Goal: Use online tool/utility: Utilize a website feature to perform a specific function

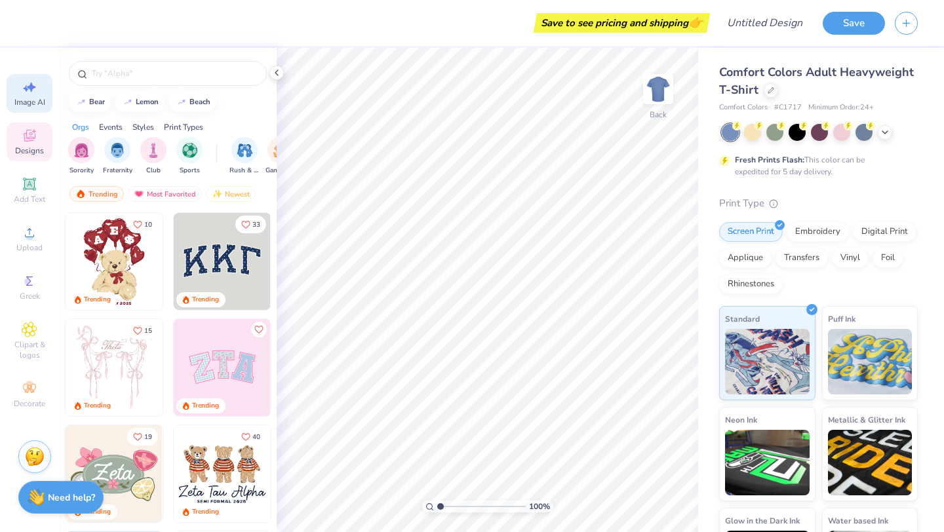
click at [39, 95] on div "Image AI" at bounding box center [30, 93] width 46 height 39
select select "4"
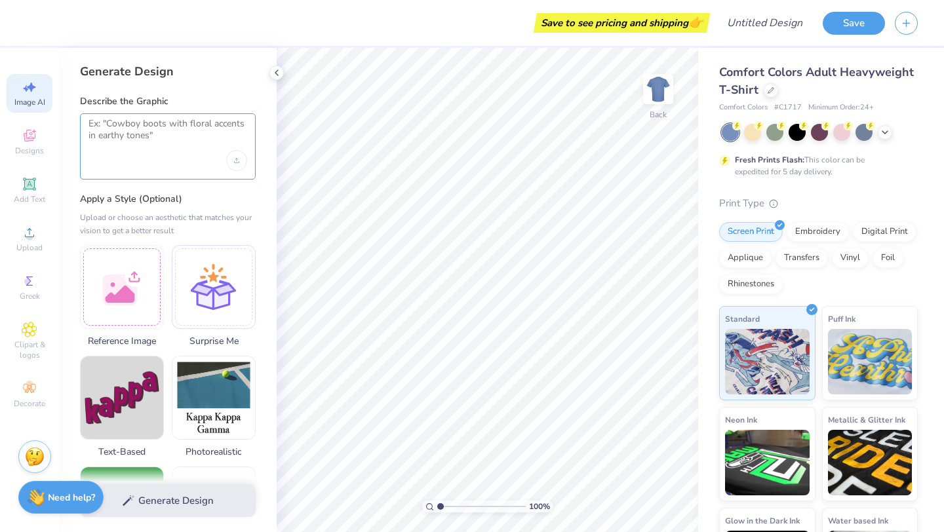
click at [134, 138] on textarea at bounding box center [168, 134] width 159 height 33
paste textarea "Create an image similar to this but instead of bear make it a bull dog. Also re…"
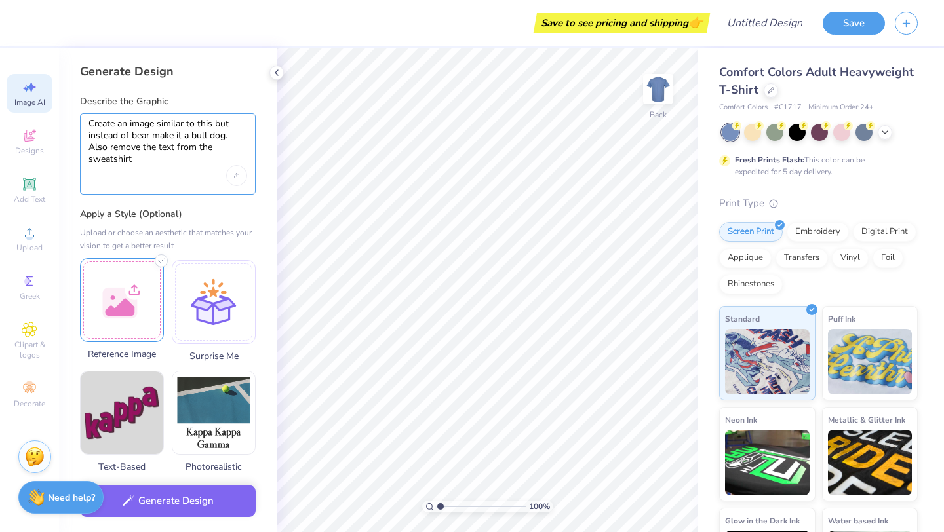
type textarea "Create an image similar to this but instead of bear make it a bull dog. Also re…"
click at [133, 325] on div at bounding box center [122, 300] width 84 height 84
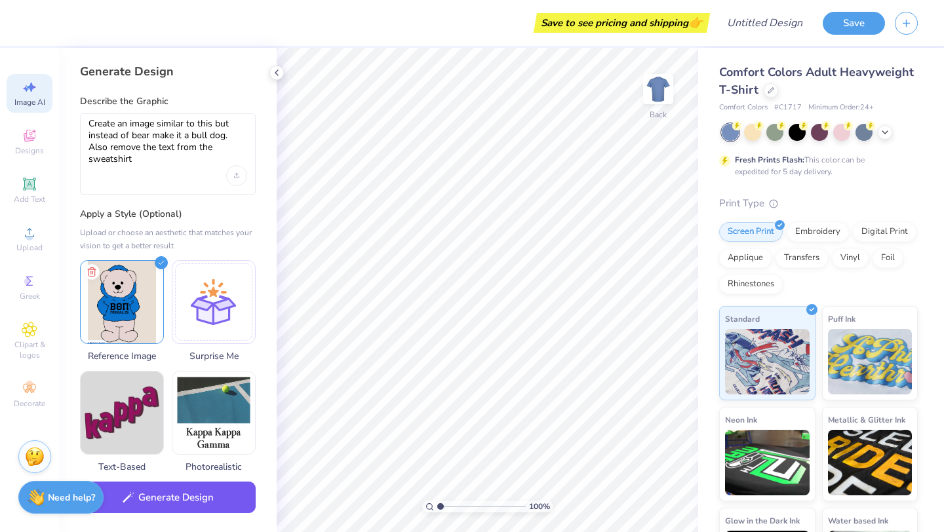
click at [225, 494] on button "Generate Design" at bounding box center [168, 498] width 176 height 32
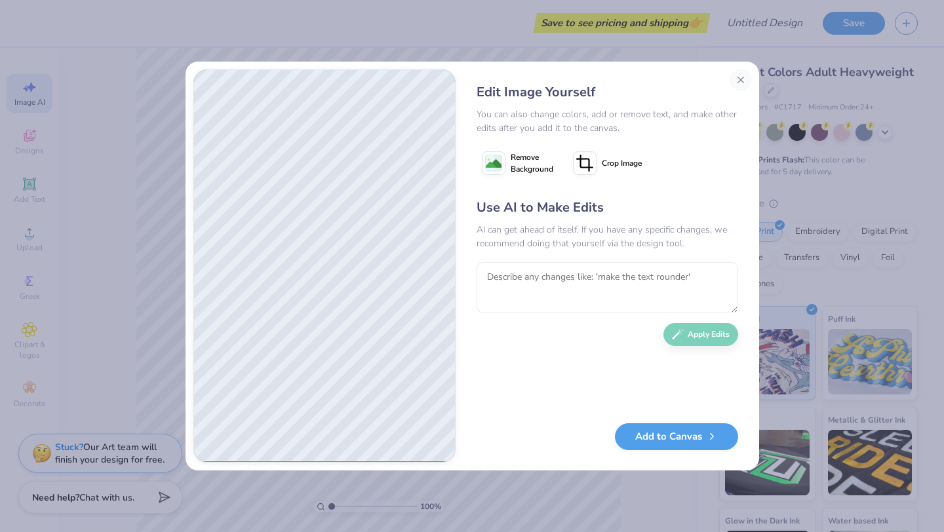
click at [511, 165] on span "Remove Background" at bounding box center [532, 163] width 43 height 24
click at [510, 293] on textarea at bounding box center [608, 287] width 262 height 51
type textarea "make it more vintage looking also make the the bull dog grey and the hoodie pur…"
click at [701, 333] on button "Apply Edits" at bounding box center [701, 331] width 75 height 23
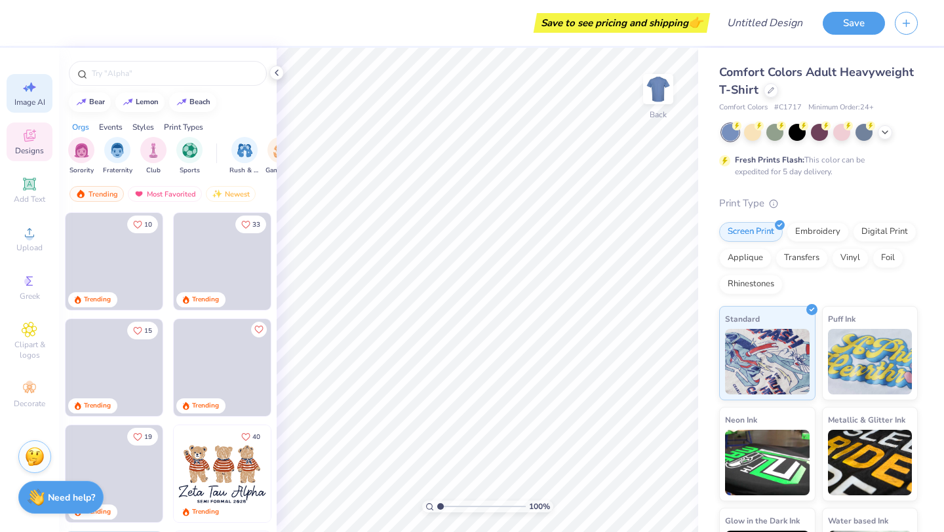
click at [36, 95] on div "Image AI" at bounding box center [30, 93] width 46 height 39
select select "4"
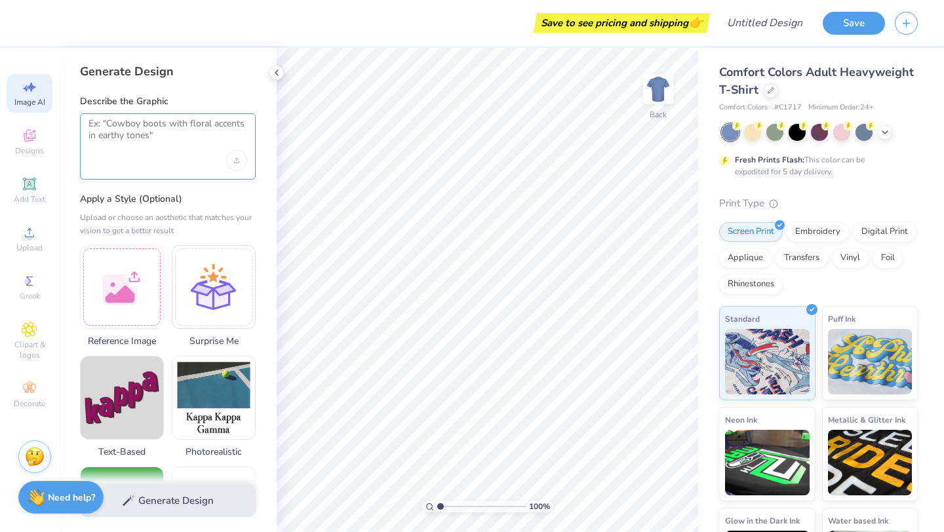
click at [147, 125] on textarea at bounding box center [168, 134] width 159 height 33
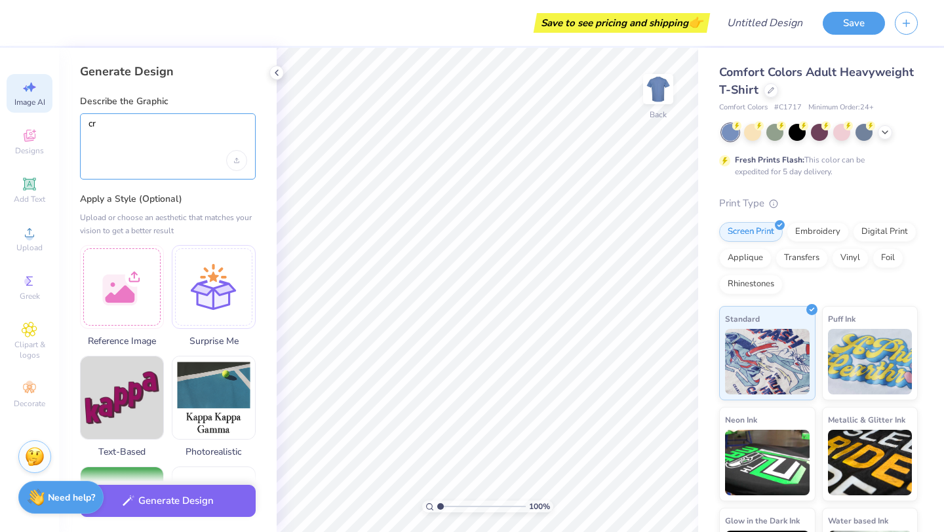
type textarea "c"
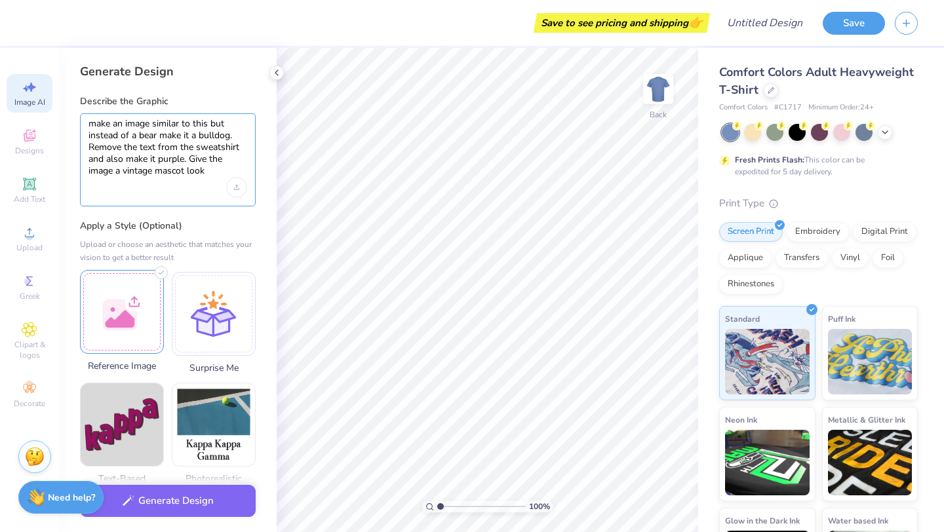
type textarea "make an image similar to this but instead of a bear make it a bulldog. Remove t…"
click at [120, 285] on div at bounding box center [122, 312] width 84 height 84
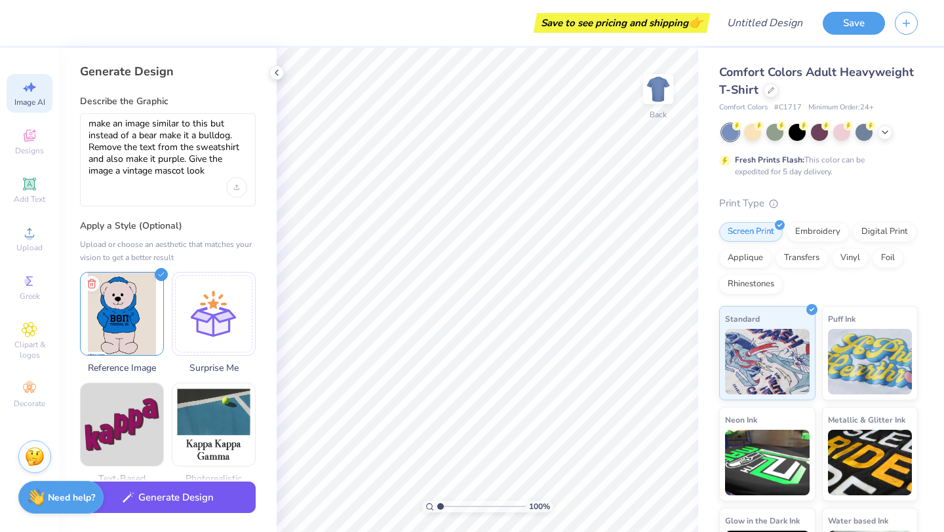
click at [209, 492] on button "Generate Design" at bounding box center [168, 498] width 176 height 32
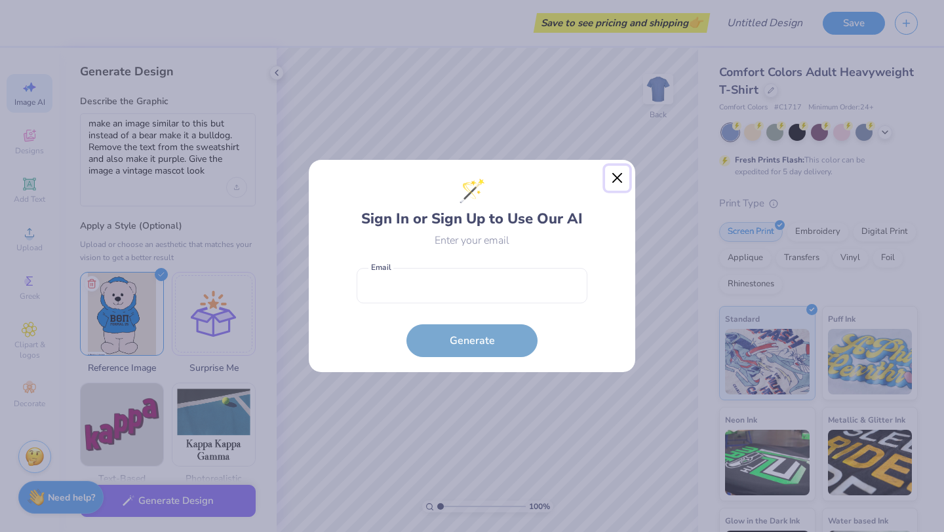
click at [612, 183] on button "Close" at bounding box center [617, 178] width 25 height 25
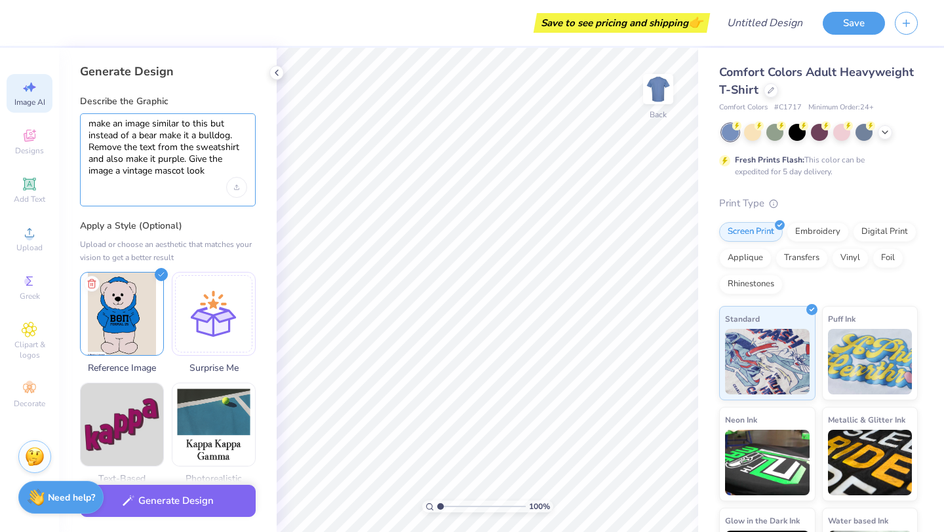
click at [214, 171] on textarea "make an image similar to this but instead of a bear make it a bulldog. Remove t…" at bounding box center [168, 148] width 159 height 60
drag, startPoint x: 212, startPoint y: 173, endPoint x: 82, endPoint y: 117, distance: 142.2
click at [82, 117] on div "make an image similar to this but instead of a bear make it a bulldog. Remove t…" at bounding box center [168, 159] width 176 height 93
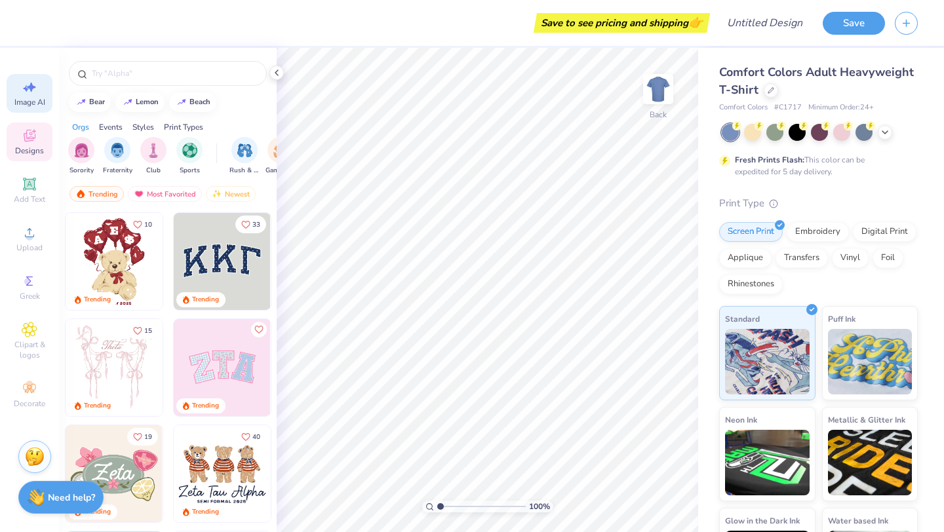
click at [34, 96] on div "Image AI" at bounding box center [30, 93] width 46 height 39
select select "4"
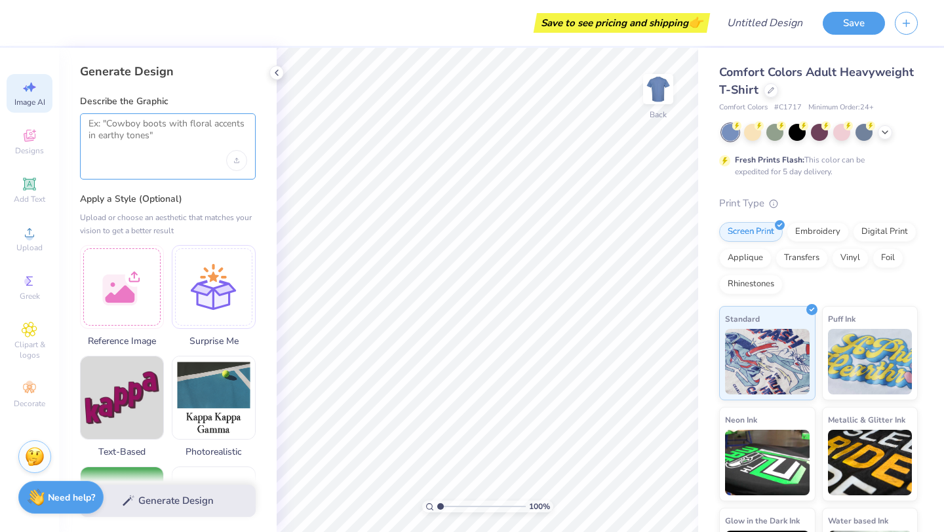
click at [125, 134] on textarea at bounding box center [168, 134] width 159 height 33
paste textarea "make an image similar to this but instead of a bear make it a bulldog. Remove t…"
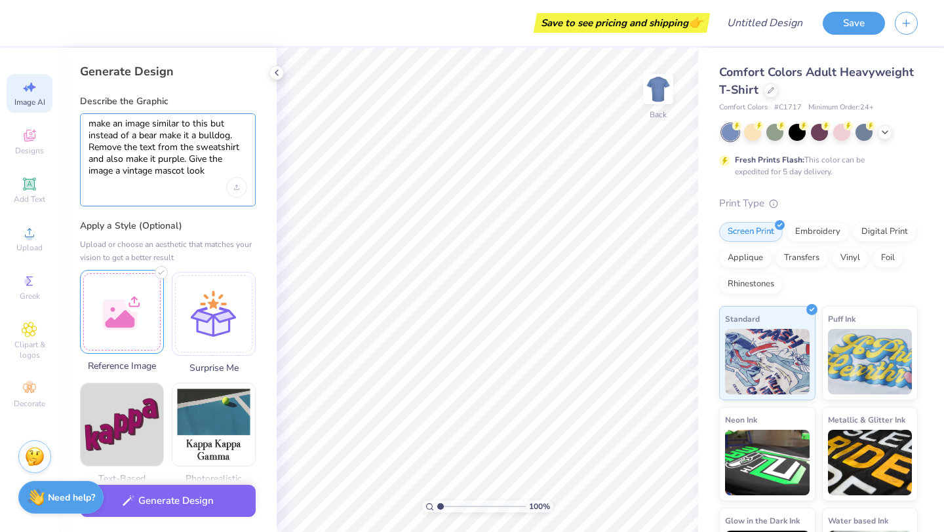
type textarea "make an image similar to this but instead of a bear make it a bulldog. Remove t…"
click at [129, 315] on div at bounding box center [122, 312] width 84 height 84
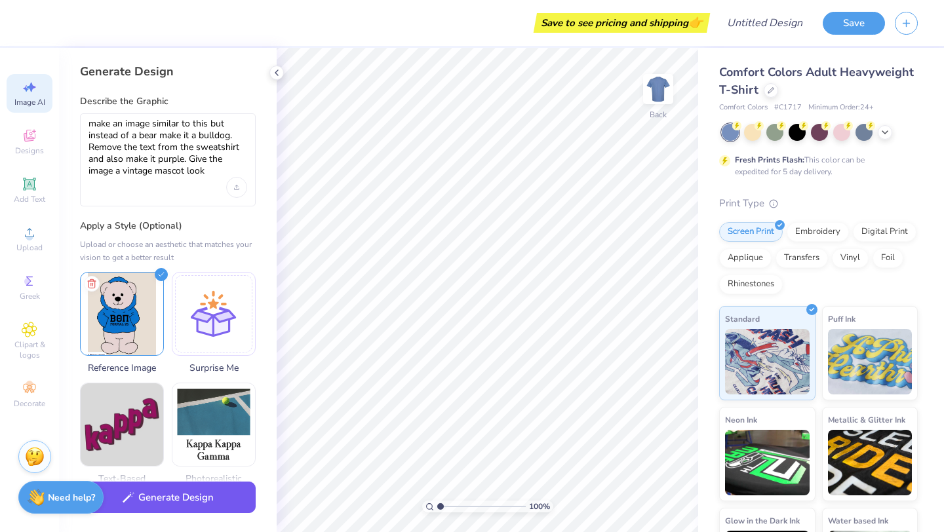
click at [188, 492] on button "Generate Design" at bounding box center [168, 498] width 176 height 32
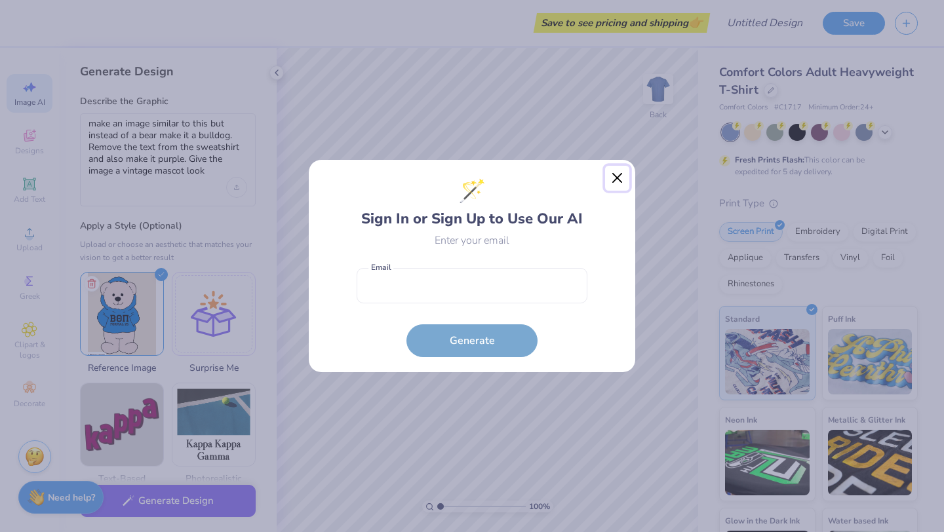
click at [610, 187] on button "Close" at bounding box center [617, 178] width 25 height 25
